Goal: Task Accomplishment & Management: Use online tool/utility

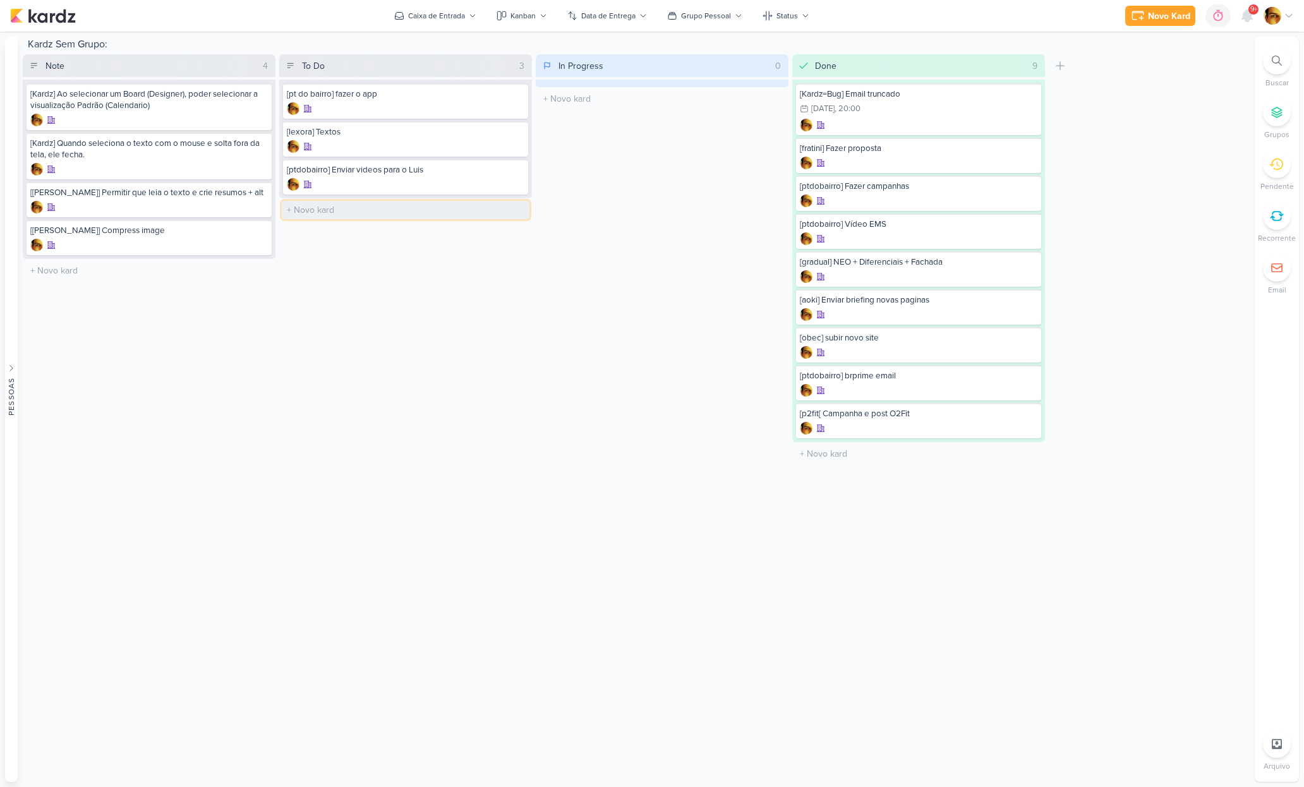
click at [308, 201] on input "text" at bounding box center [406, 210] width 248 height 18
type input "[lp] Criação de LP Padrão para Dra. [PERSON_NAME]"
click at [349, 221] on div at bounding box center [406, 222] width 238 height 13
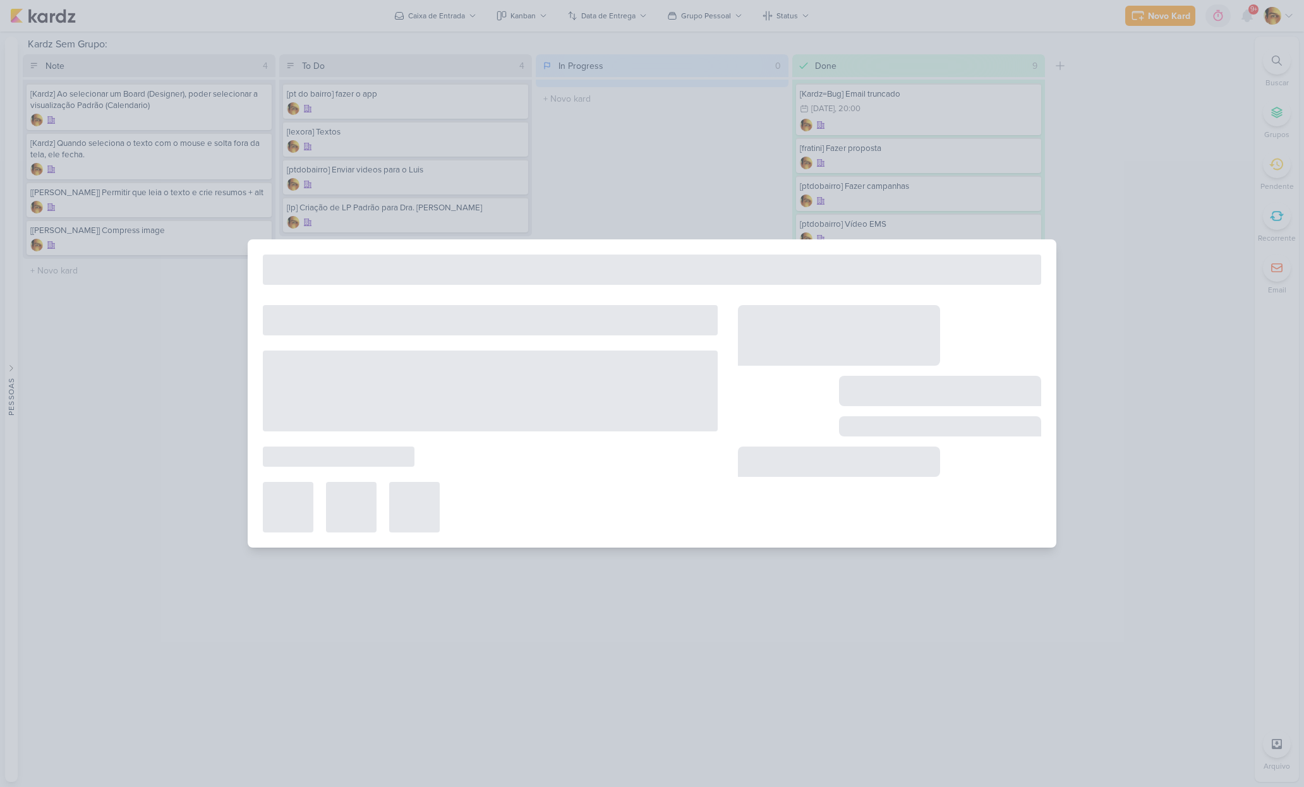
type input "[lp] Criação de LP Padrão para Dra. [PERSON_NAME]"
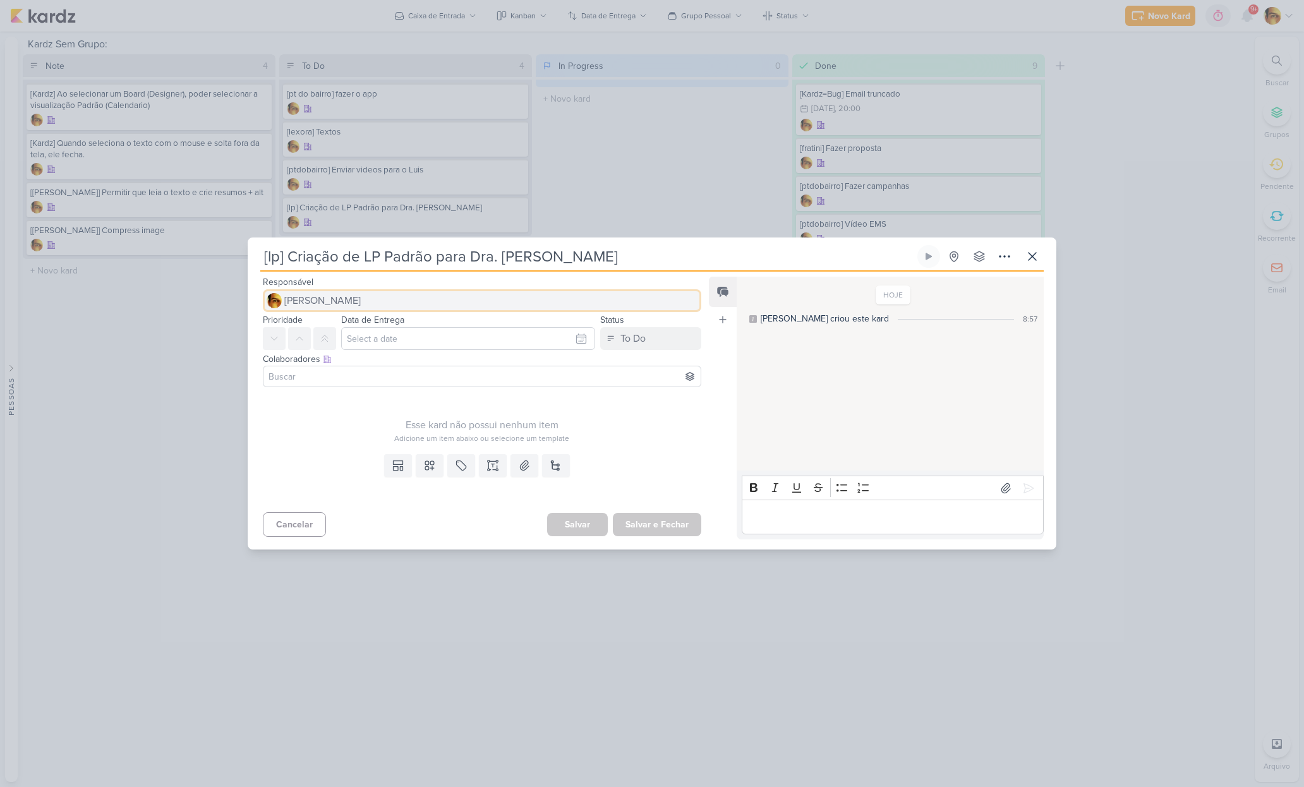
click at [335, 299] on span "[PERSON_NAME]" at bounding box center [322, 300] width 76 height 15
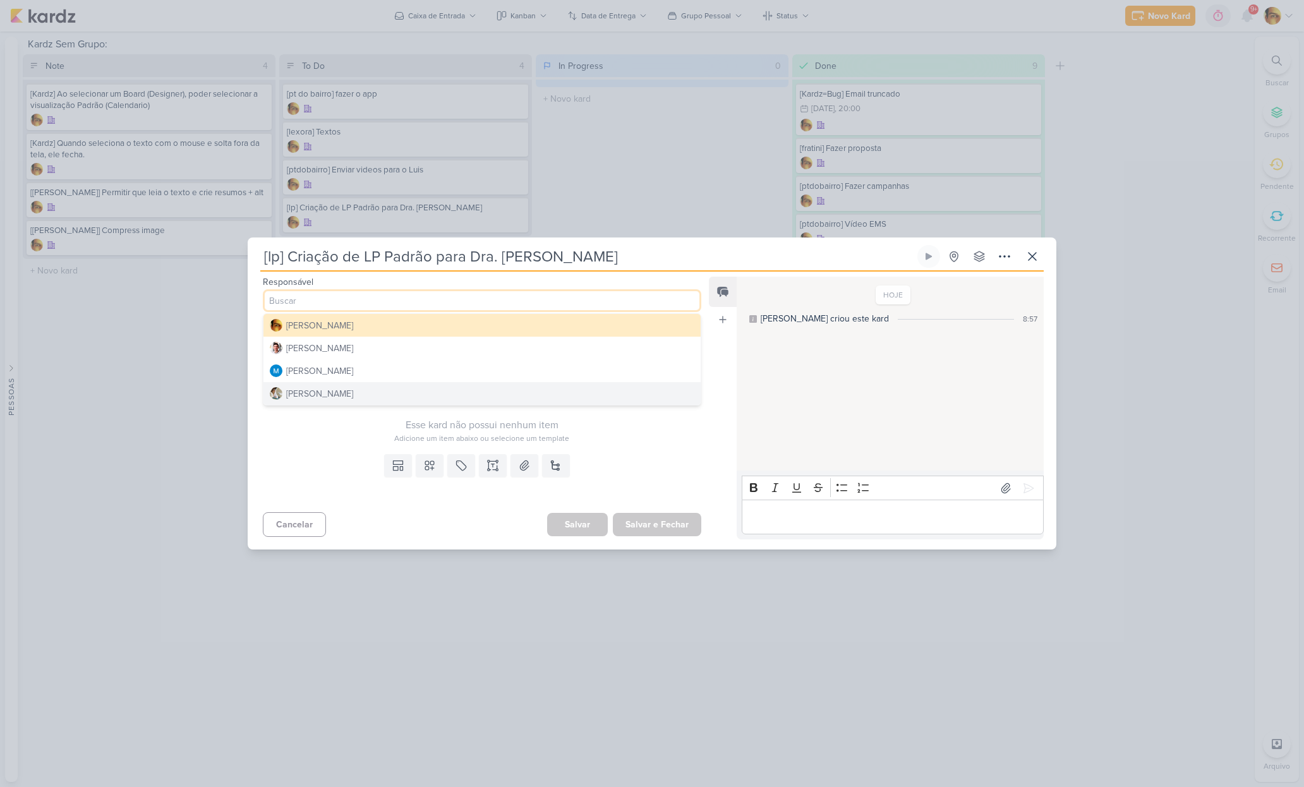
click at [352, 398] on button "[PERSON_NAME]" at bounding box center [481, 393] width 437 height 23
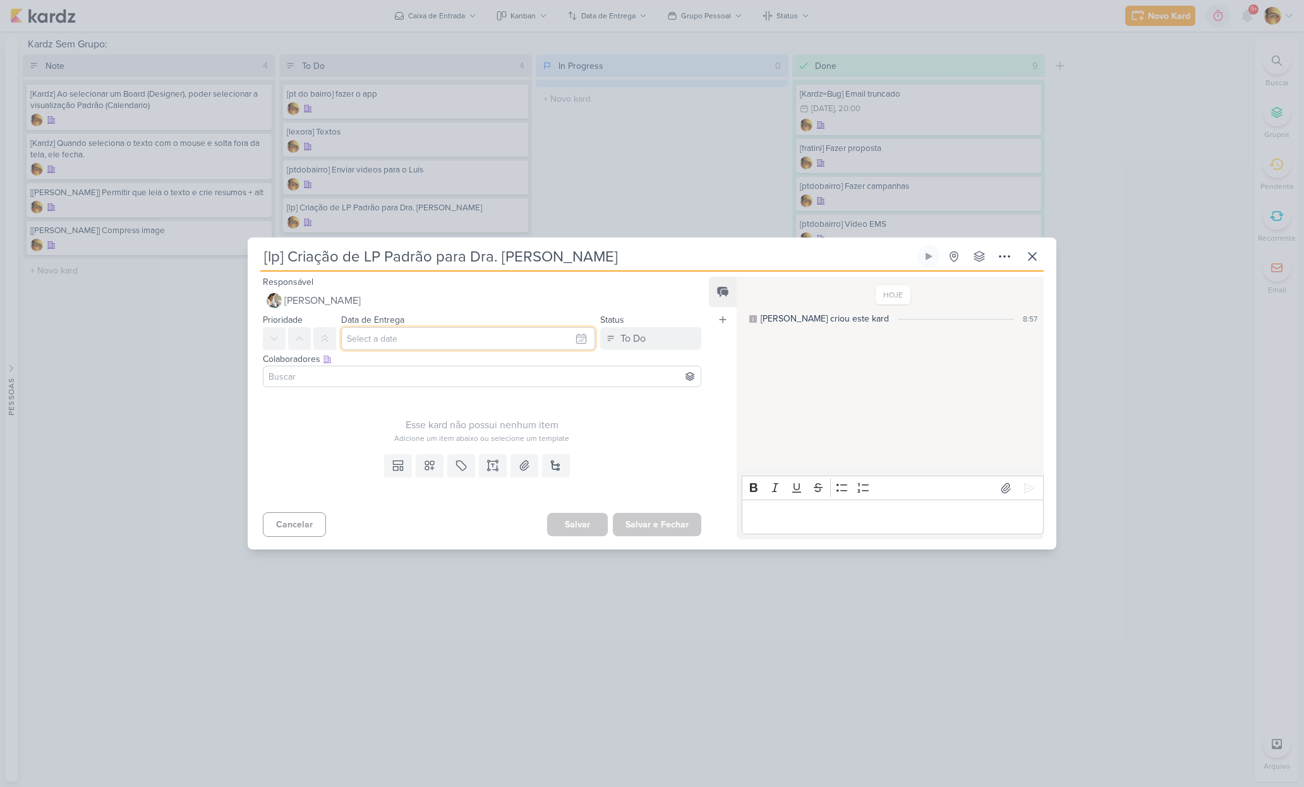
click at [392, 338] on input "text" at bounding box center [468, 338] width 254 height 23
click at [509, 460] on div "22" at bounding box center [519, 460] width 20 height 18
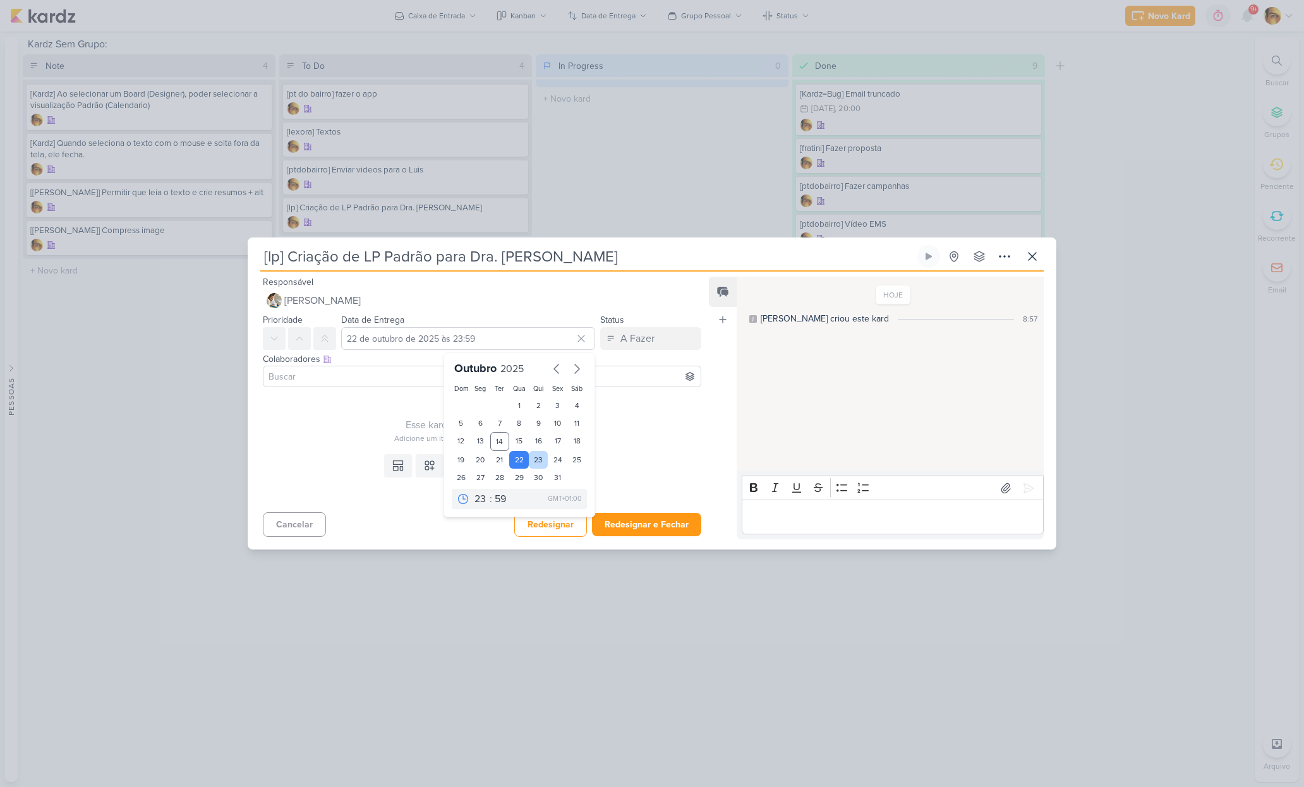
click at [531, 461] on div "23" at bounding box center [539, 460] width 20 height 18
type input "[DATE] 23:59"
click at [392, 460] on icon at bounding box center [398, 465] width 13 height 13
click at [402, 440] on div "Design" at bounding box center [441, 436] width 99 height 13
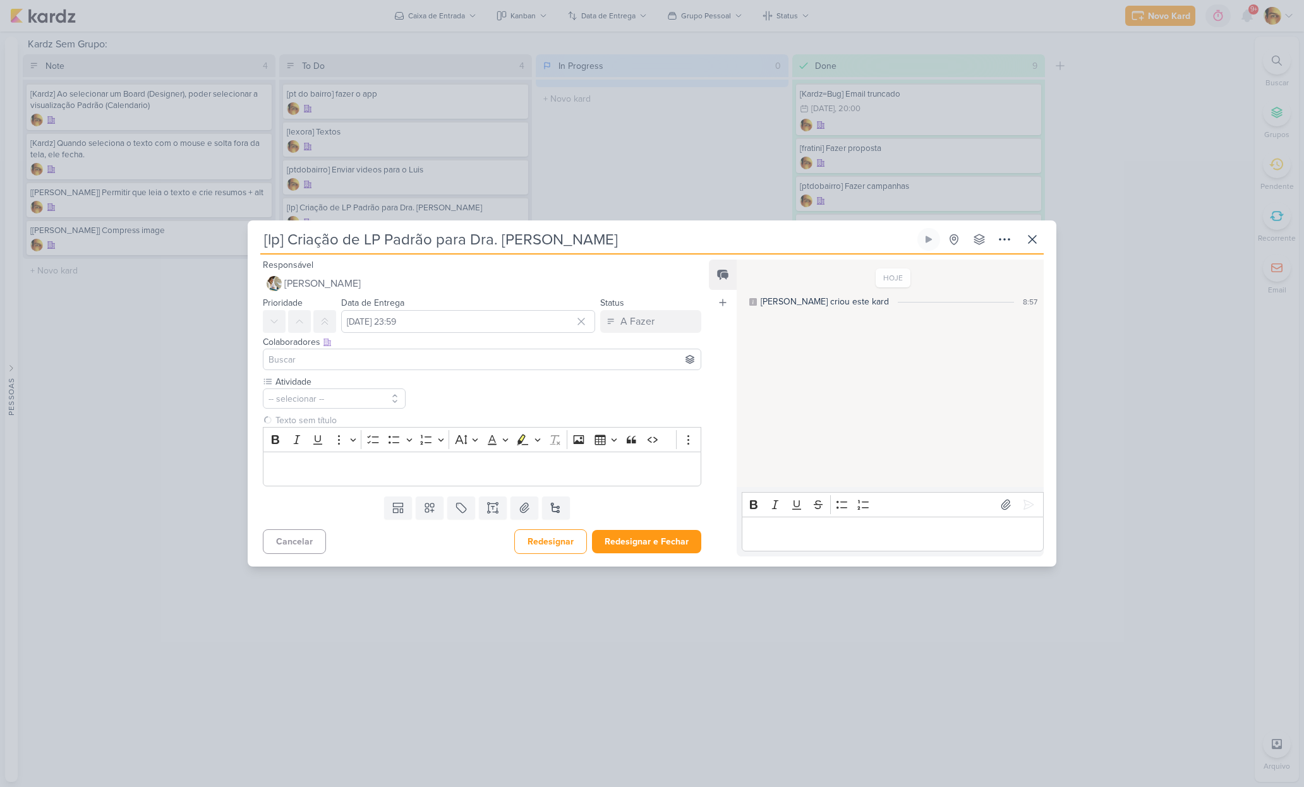
click at [366, 365] on input at bounding box center [482, 359] width 432 height 15
drag, startPoint x: 310, startPoint y: 488, endPoint x: 309, endPoint y: 481, distance: 7.7
click at [310, 488] on div "Atividade -- selecionar --" at bounding box center [477, 433] width 459 height 116
click at [307, 397] on button "-- selecionar --" at bounding box center [334, 398] width 143 height 20
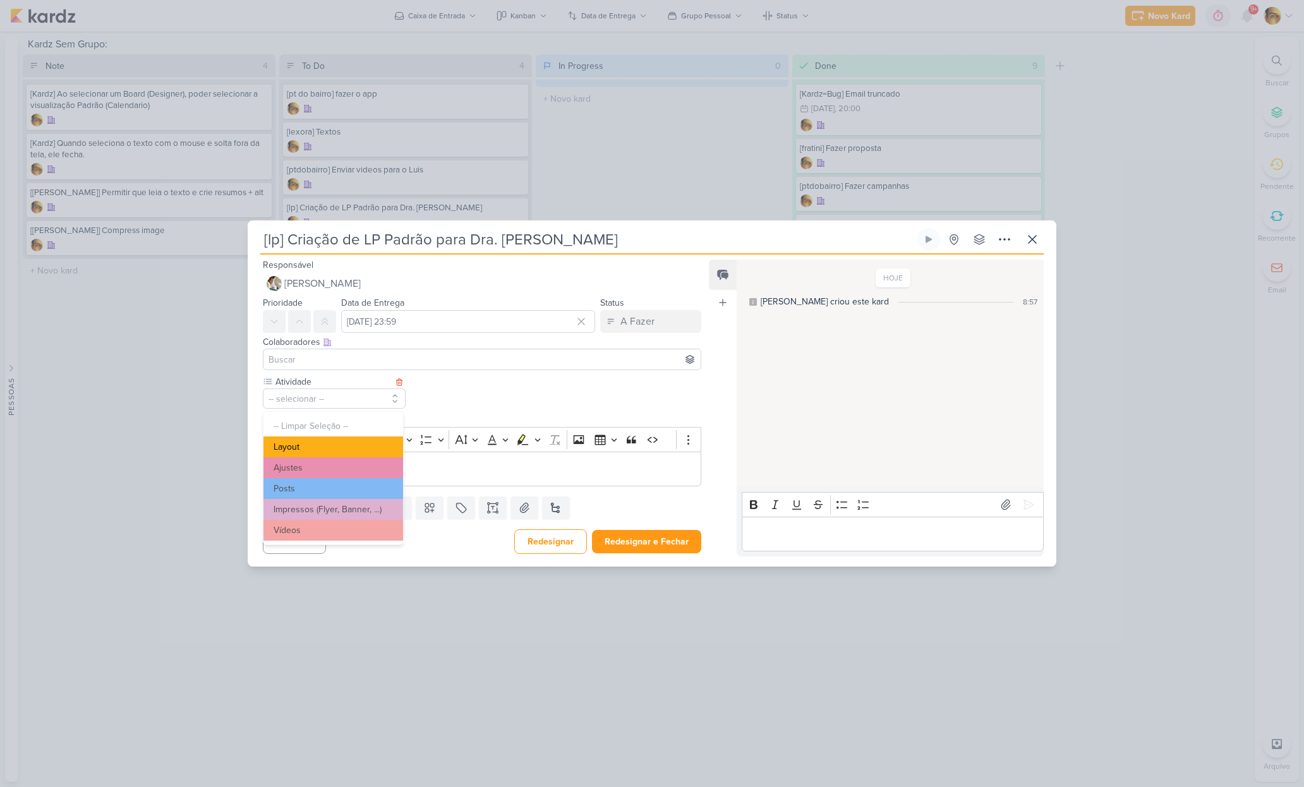
click at [305, 449] on button "Layout" at bounding box center [333, 447] width 140 height 21
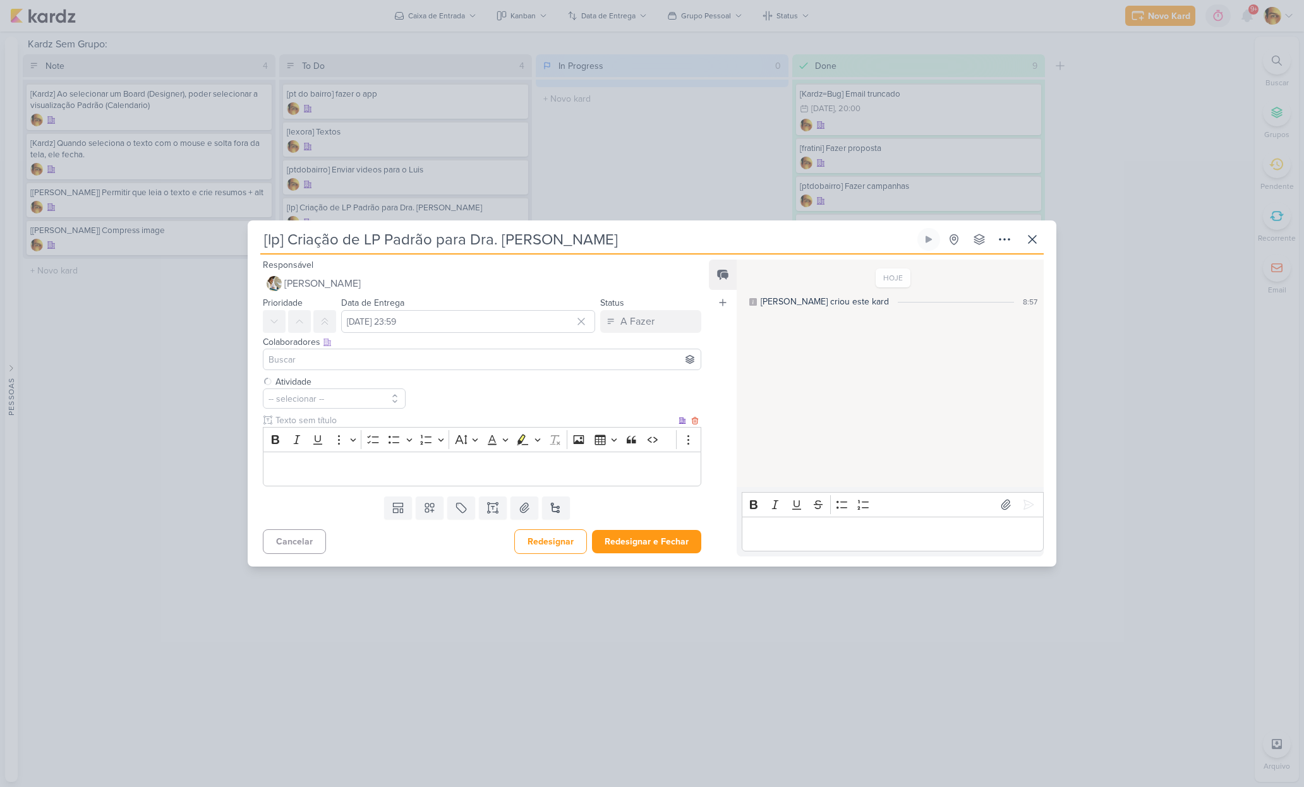
click at [307, 468] on p "Editor editing area: main" at bounding box center [482, 468] width 425 height 15
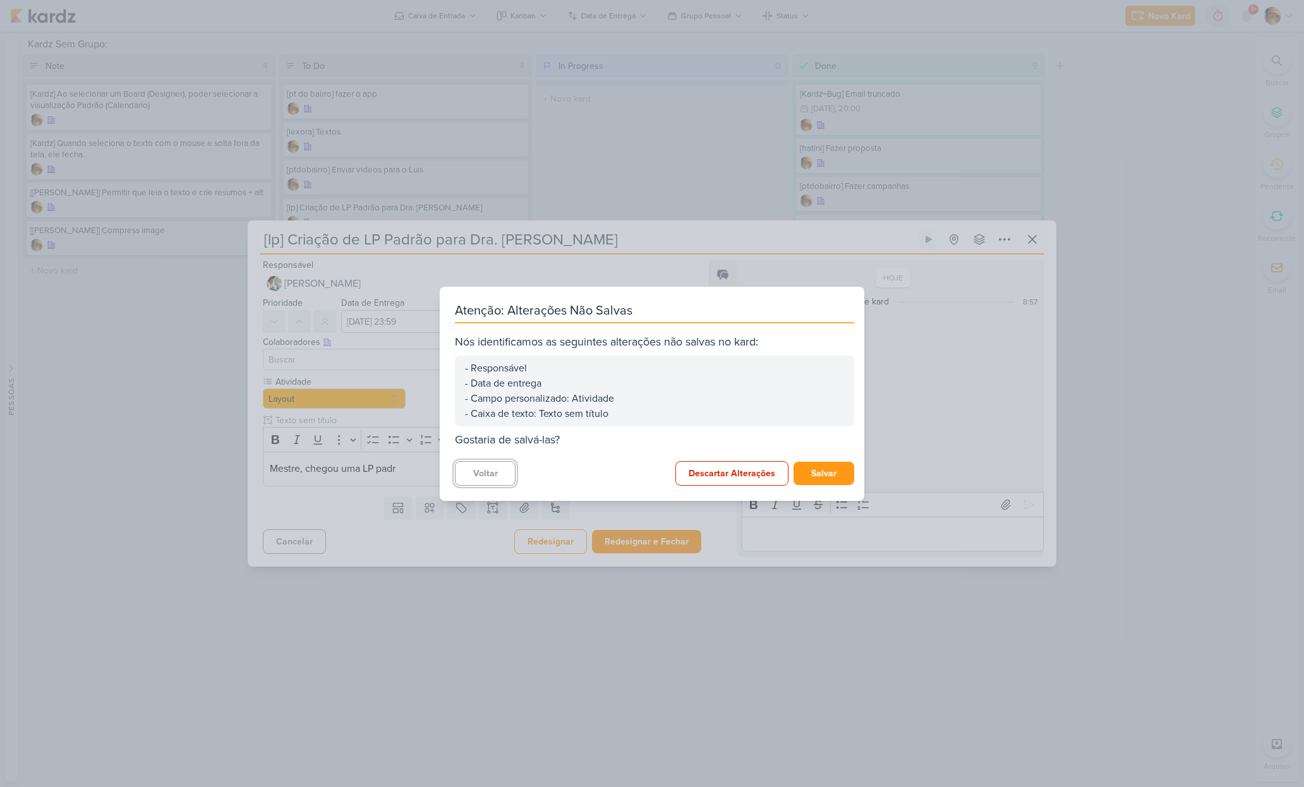
click at [489, 474] on button "Voltar" at bounding box center [485, 473] width 61 height 25
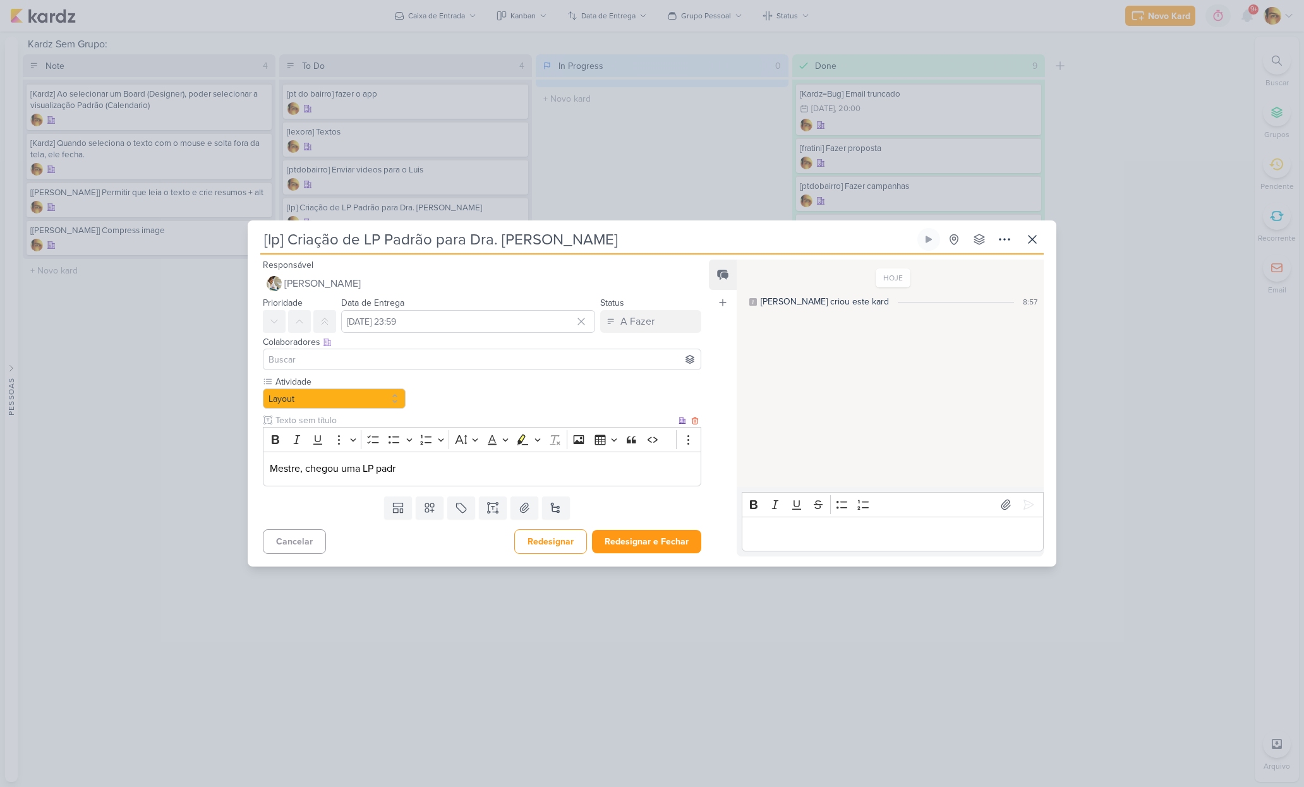
click at [436, 476] on div "Mestre, chegou uma LP padr" at bounding box center [482, 469] width 438 height 35
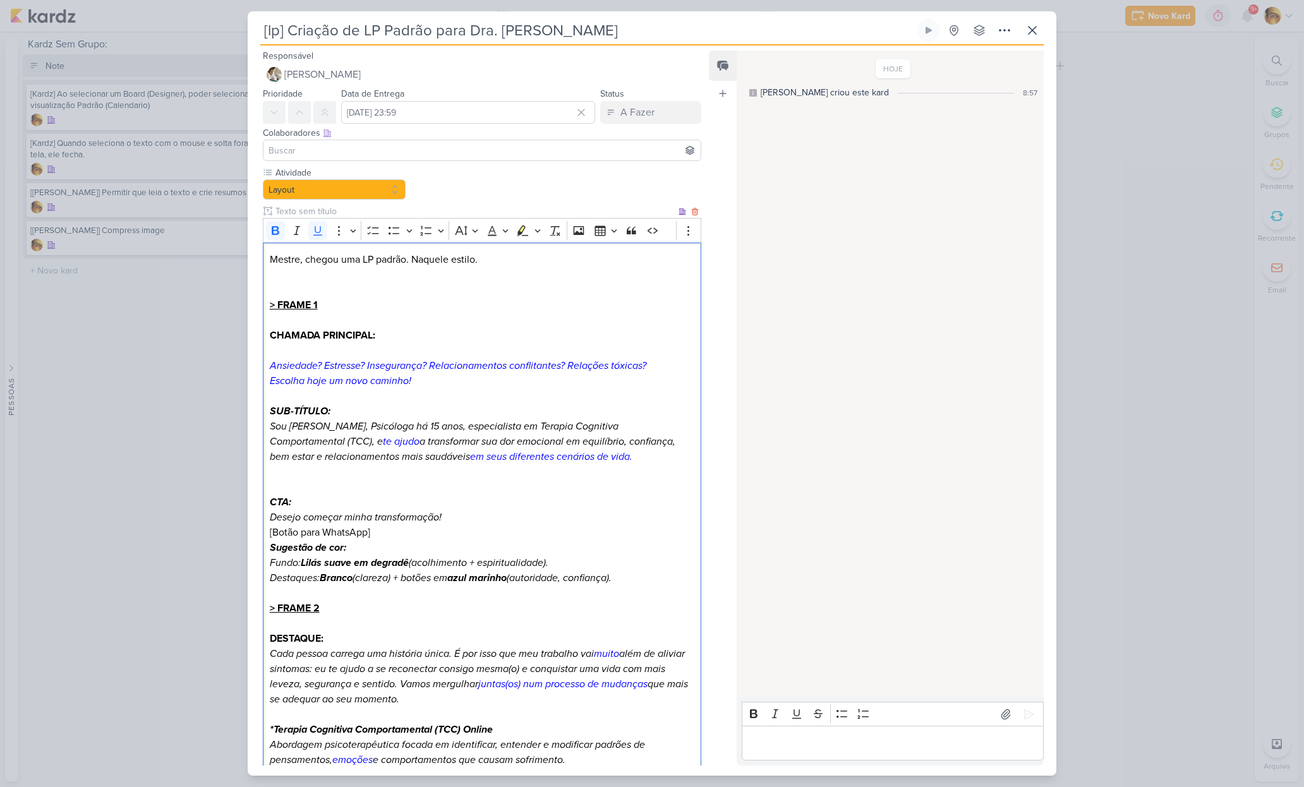
click at [362, 302] on p "> FRAME 1" at bounding box center [482, 305] width 425 height 15
click at [296, 473] on p "Editor editing area: main" at bounding box center [482, 471] width 425 height 15
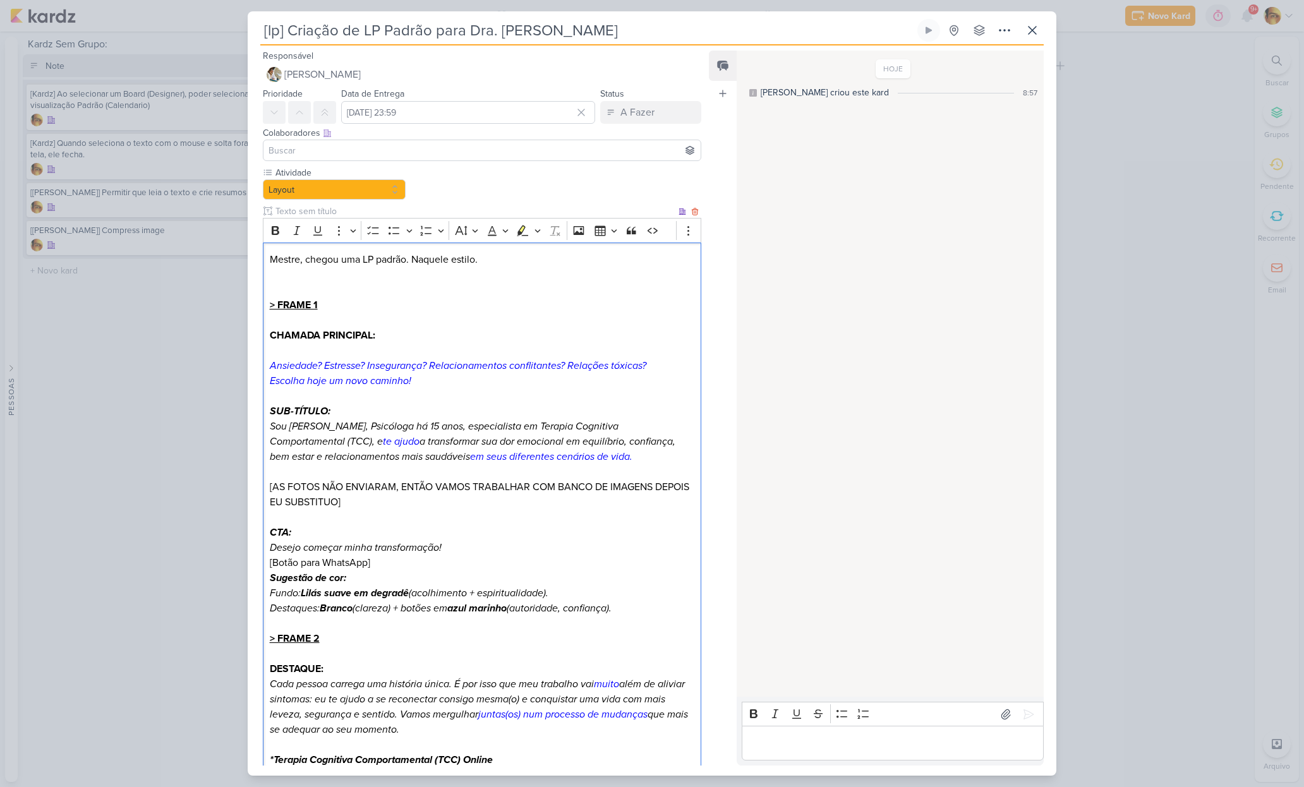
click at [419, 677] on p "Cada pessoa carrega uma história única. É por isso que meu trabalho vai muito a…" at bounding box center [482, 707] width 425 height 61
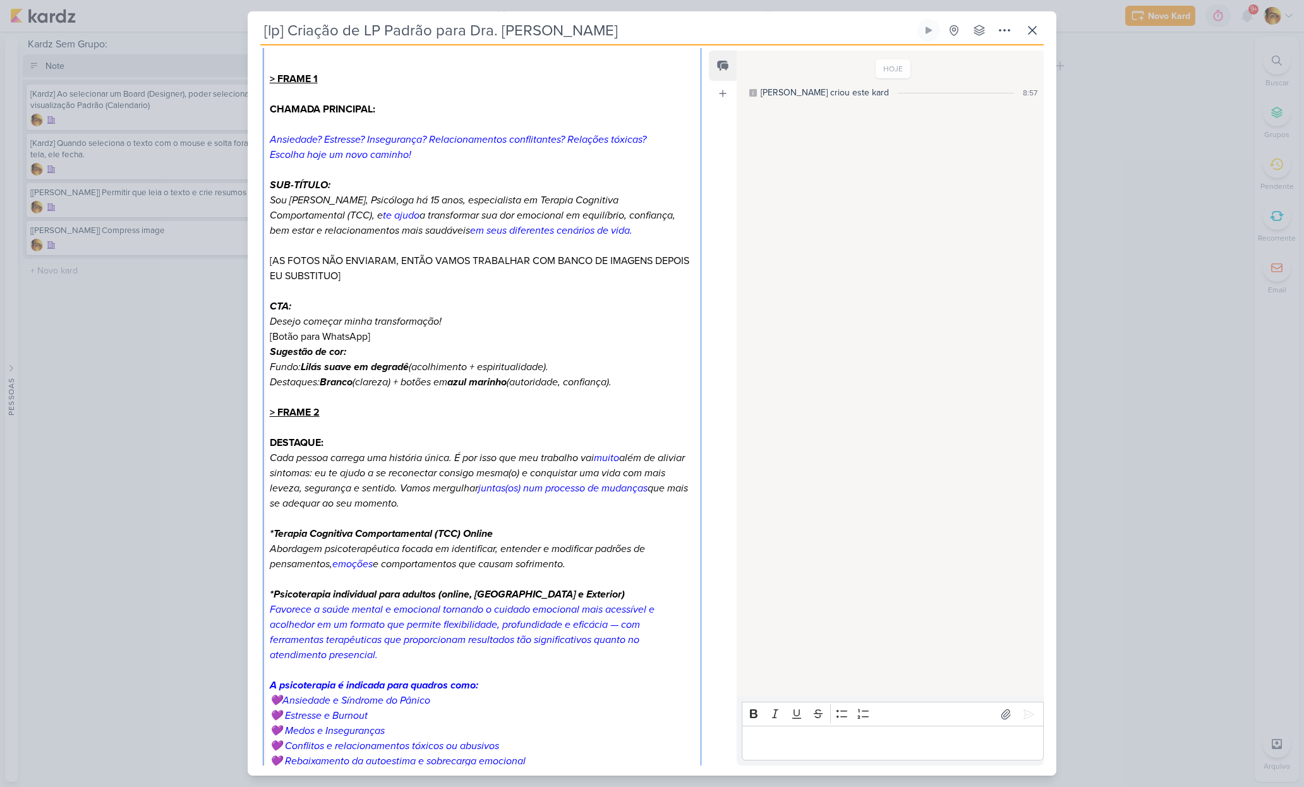
scroll to position [232, 0]
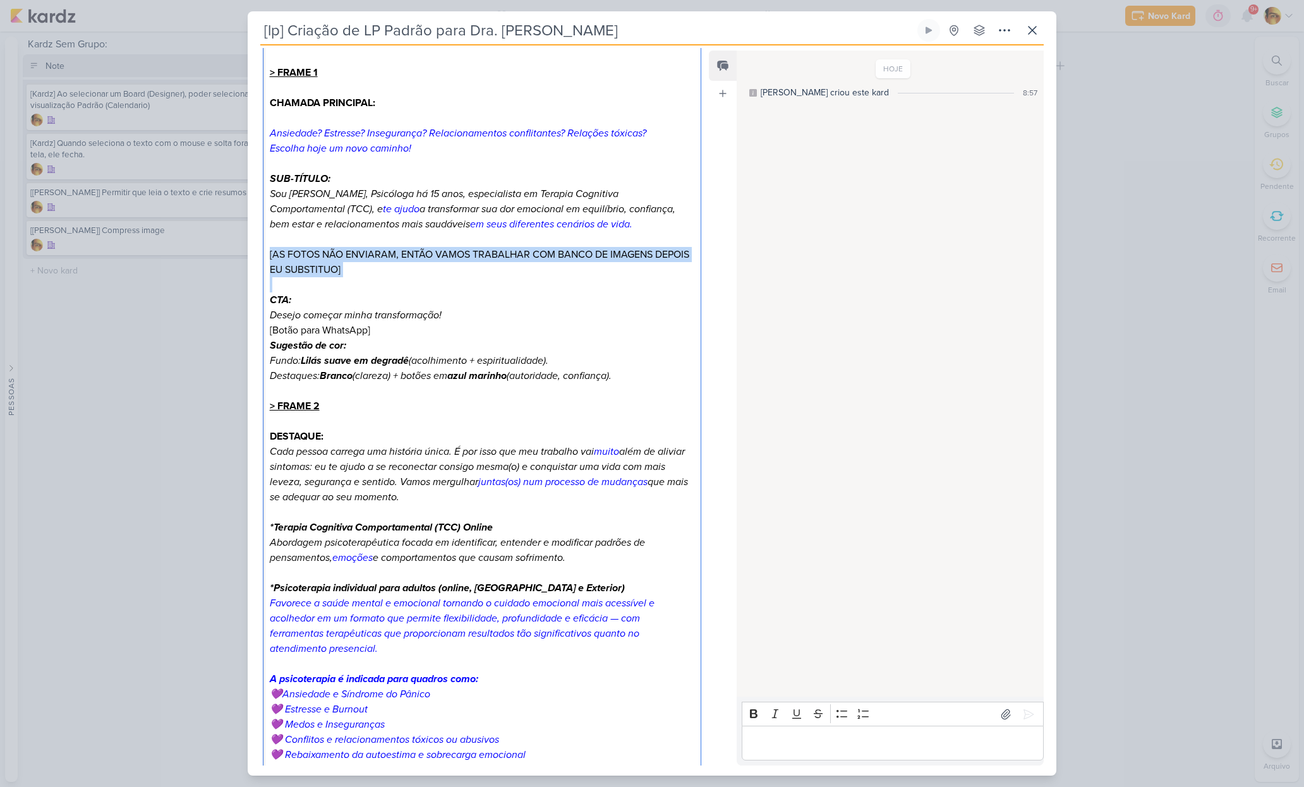
drag, startPoint x: 397, startPoint y: 280, endPoint x: 263, endPoint y: 253, distance: 136.8
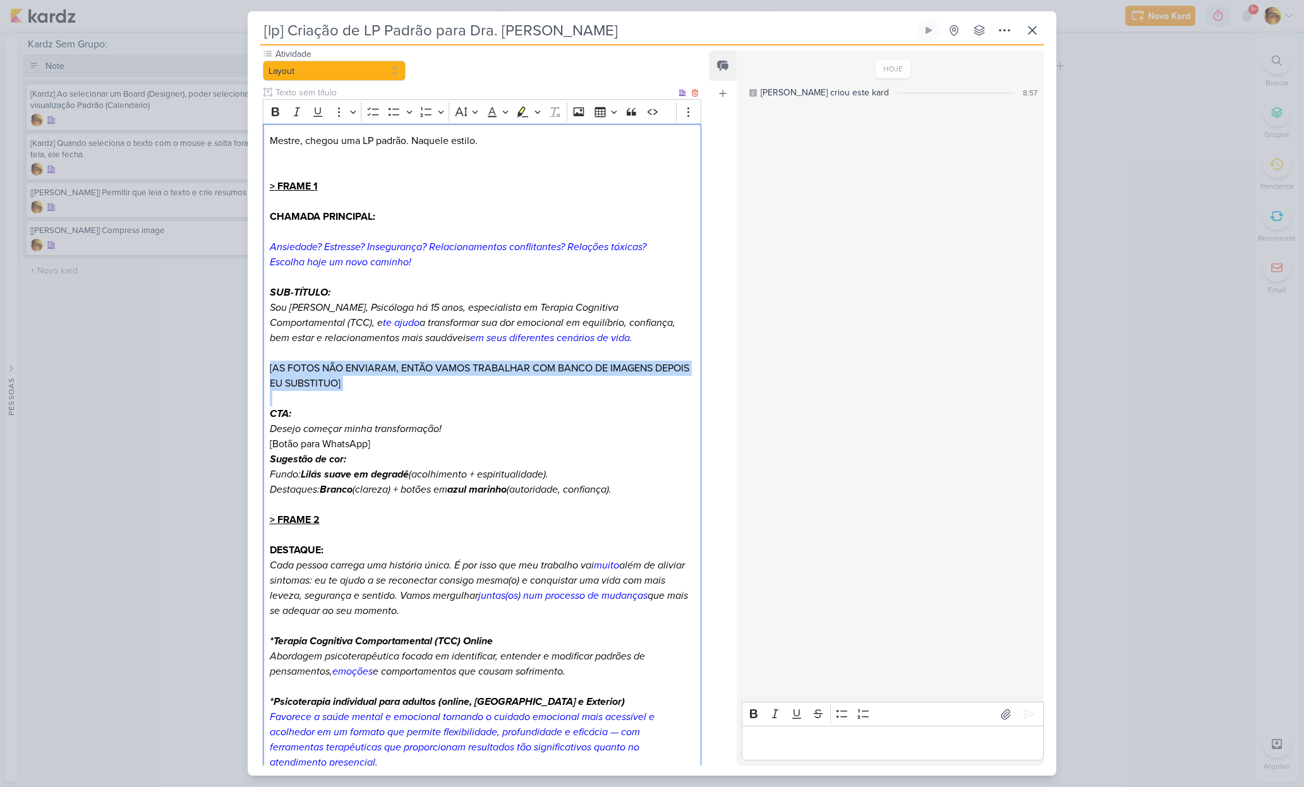
scroll to position [0, 0]
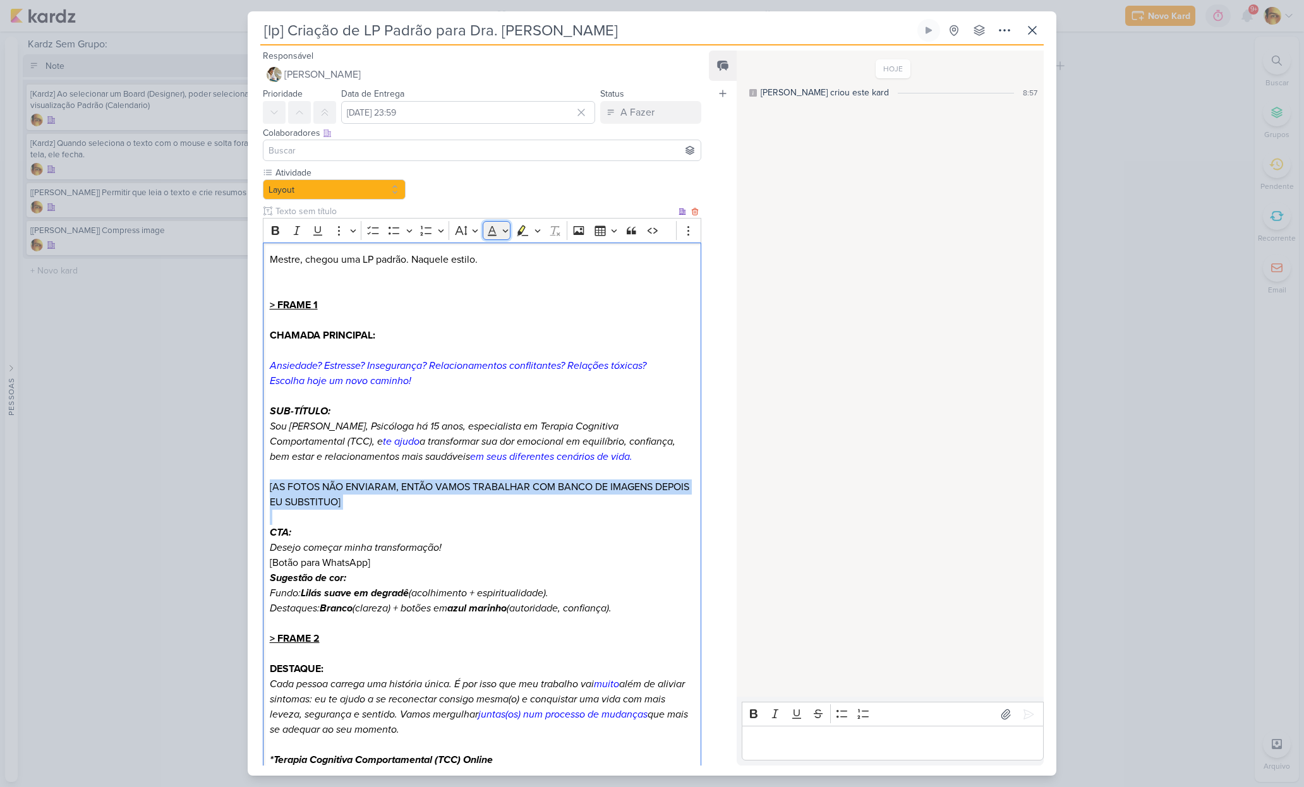
click at [506, 230] on button "Font Color" at bounding box center [497, 230] width 28 height 19
click at [425, 292] on button "Red" at bounding box center [423, 293] width 15 height 15
click at [466, 432] on p "Sou [PERSON_NAME], Psicóloga há 15 anos, especialista em Terapia Cognitiva Comp…" at bounding box center [482, 441] width 425 height 45
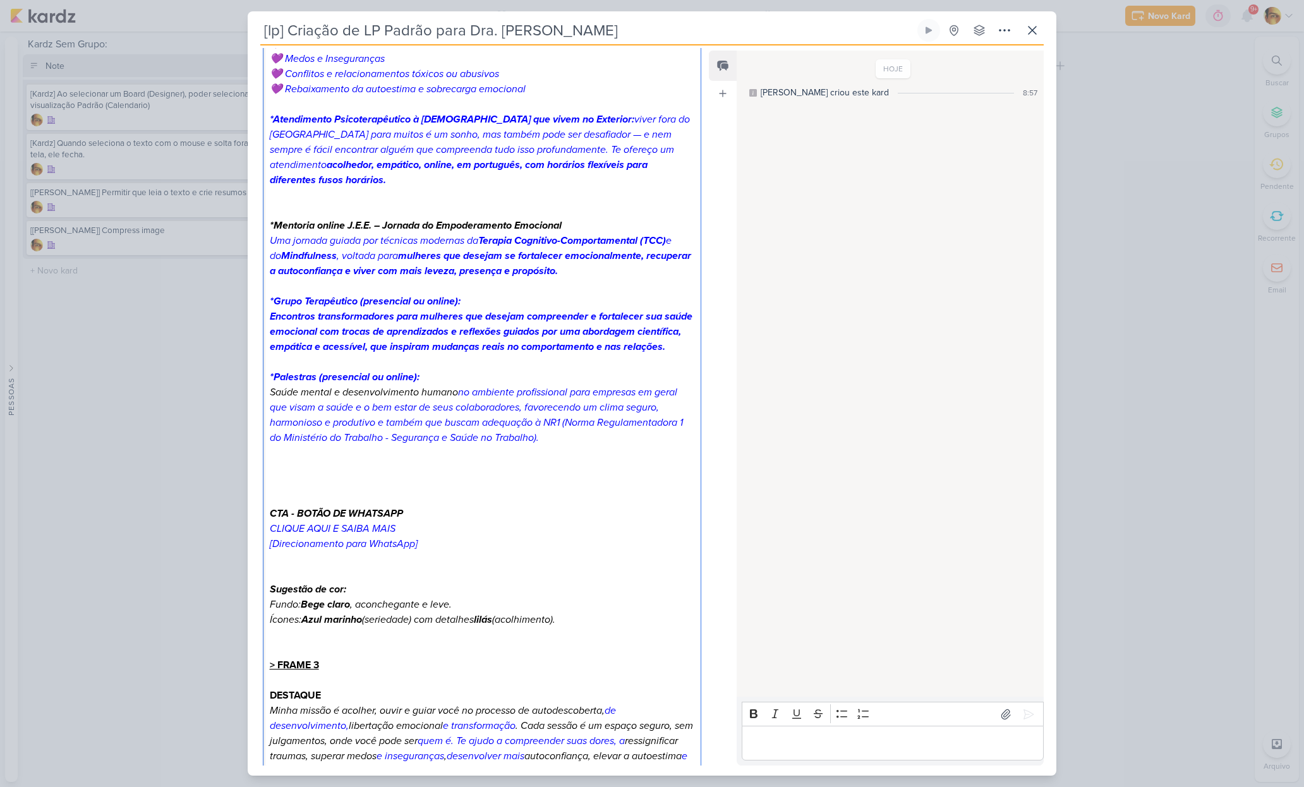
scroll to position [900, 0]
click at [443, 488] on p "Editor editing area: main" at bounding box center [482, 481] width 425 height 15
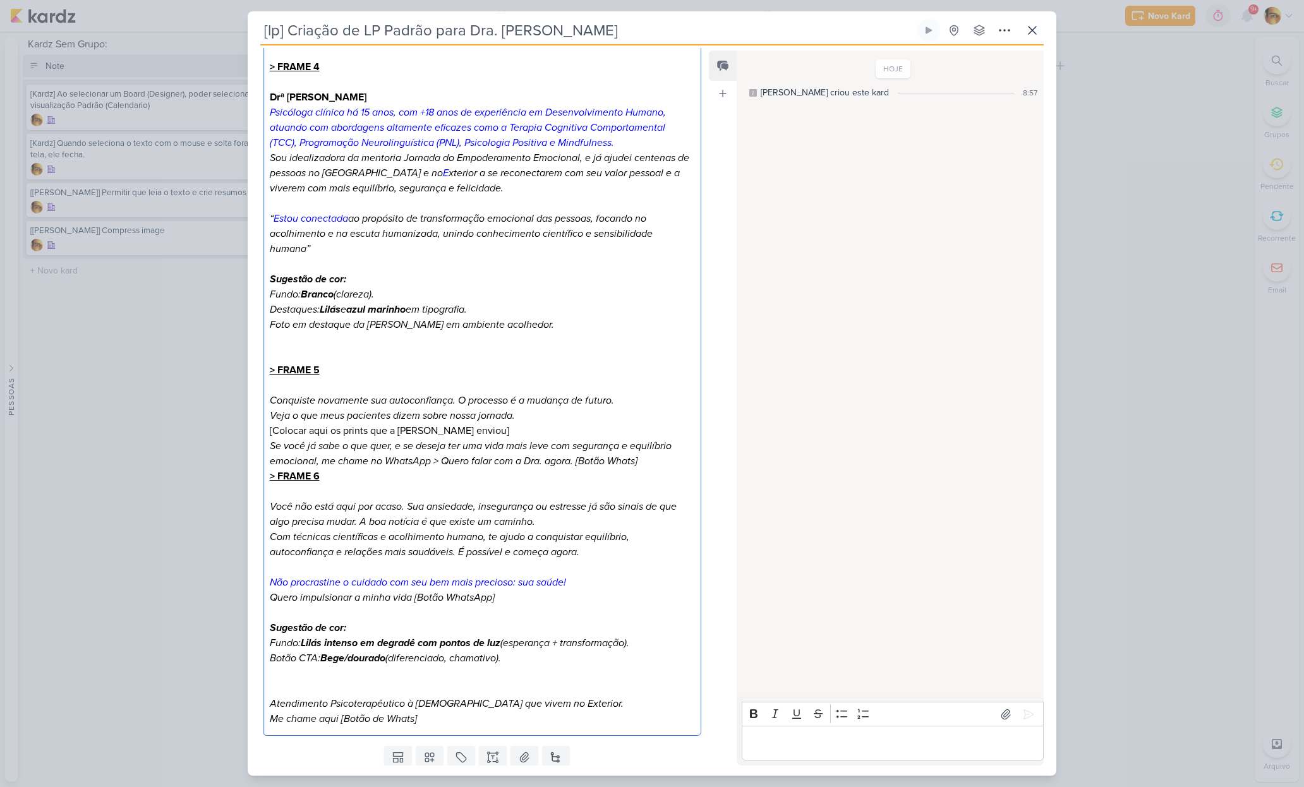
scroll to position [1870, 0]
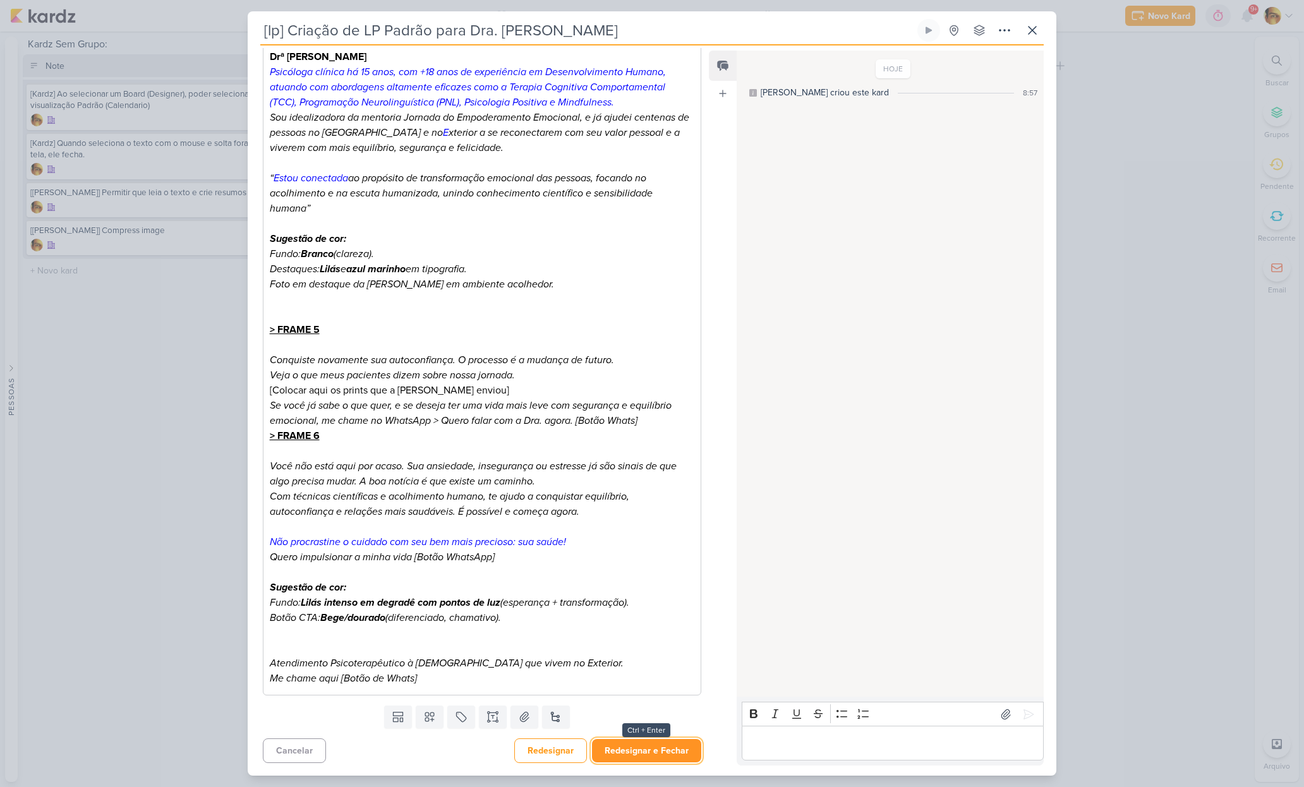
click at [647, 751] on button "Redesignar e Fechar" at bounding box center [646, 750] width 109 height 23
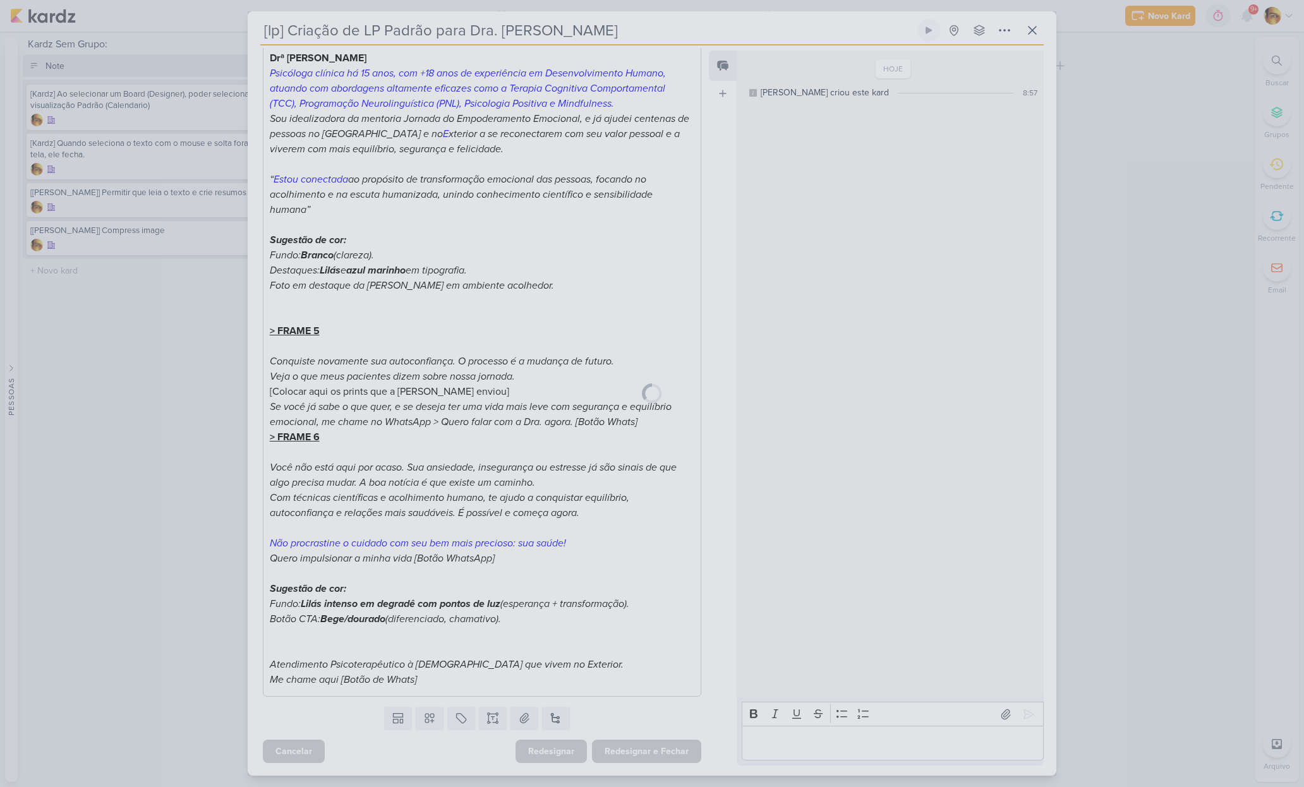
scroll to position [0, 0]
